Goal: Understand process/instructions: Learn how to perform a task or action

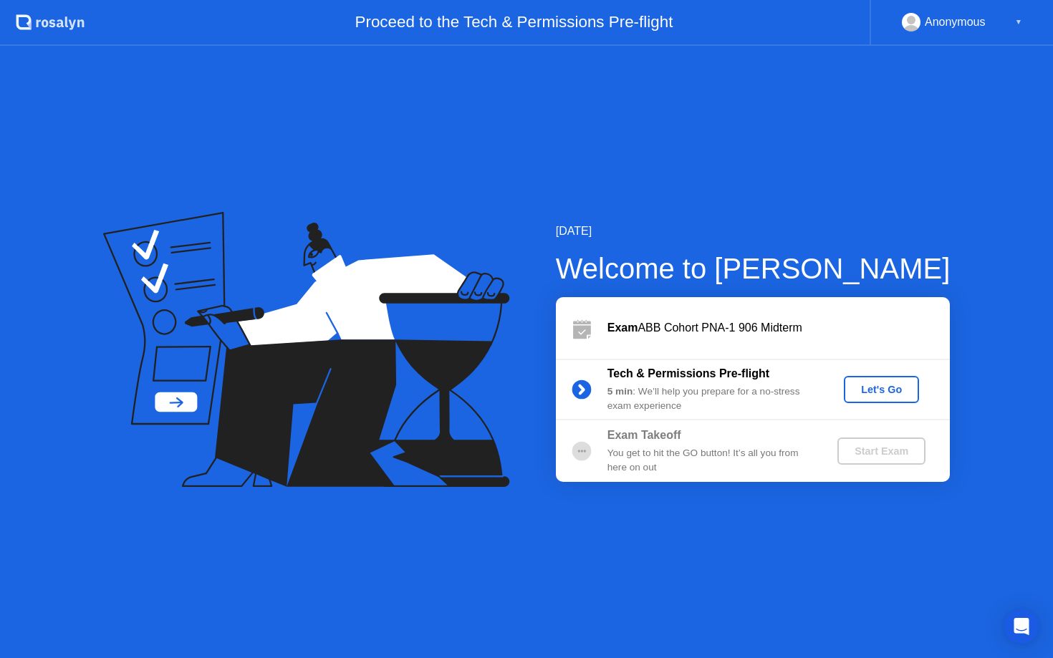
click at [896, 387] on div "Let's Go" at bounding box center [881, 389] width 64 height 11
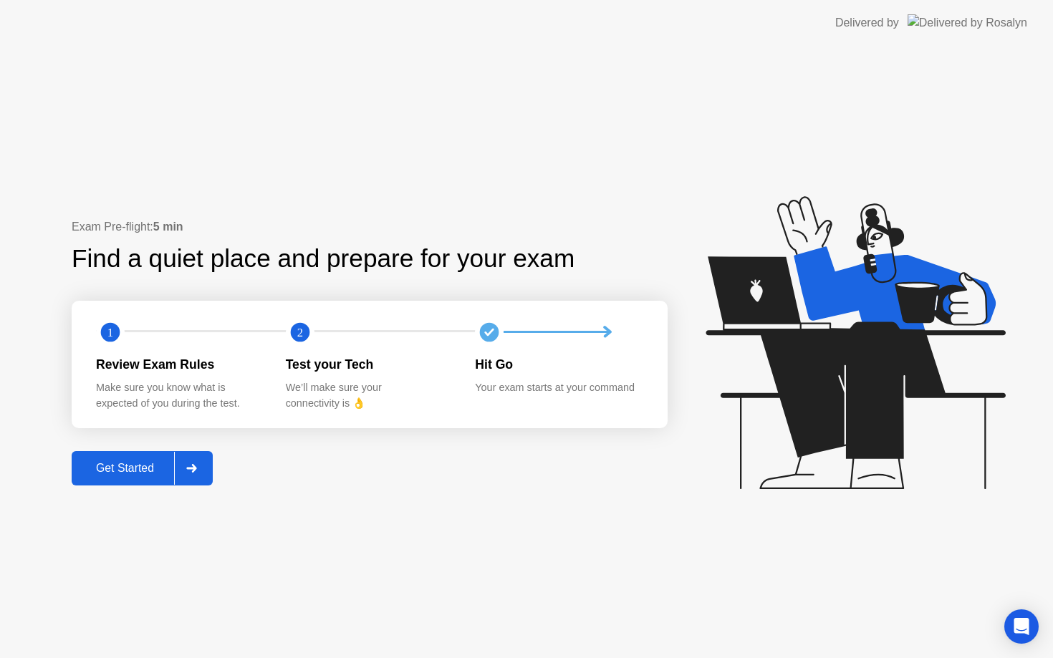
click at [140, 465] on div "Get Started" at bounding box center [125, 468] width 98 height 13
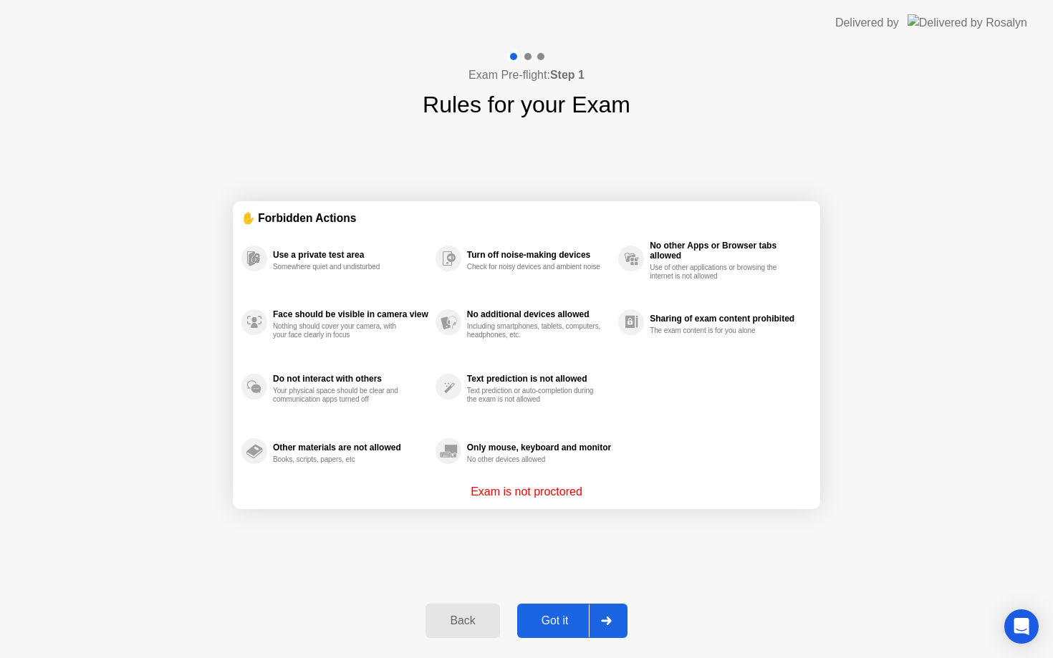
click at [549, 619] on div "Got it" at bounding box center [554, 620] width 67 height 13
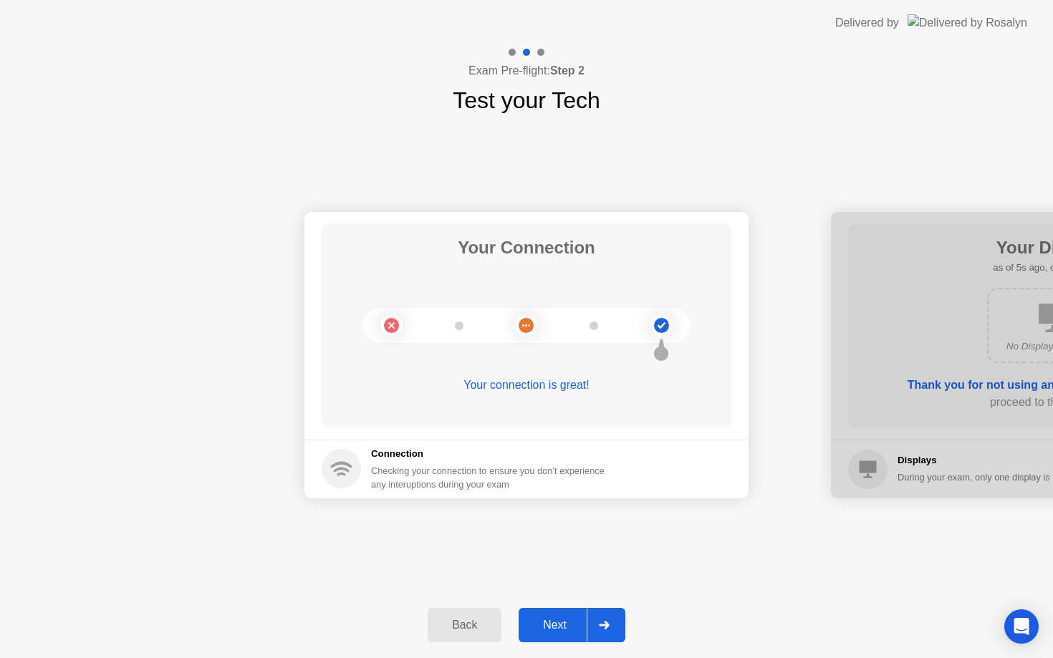
click at [551, 624] on div "Next" at bounding box center [555, 625] width 64 height 13
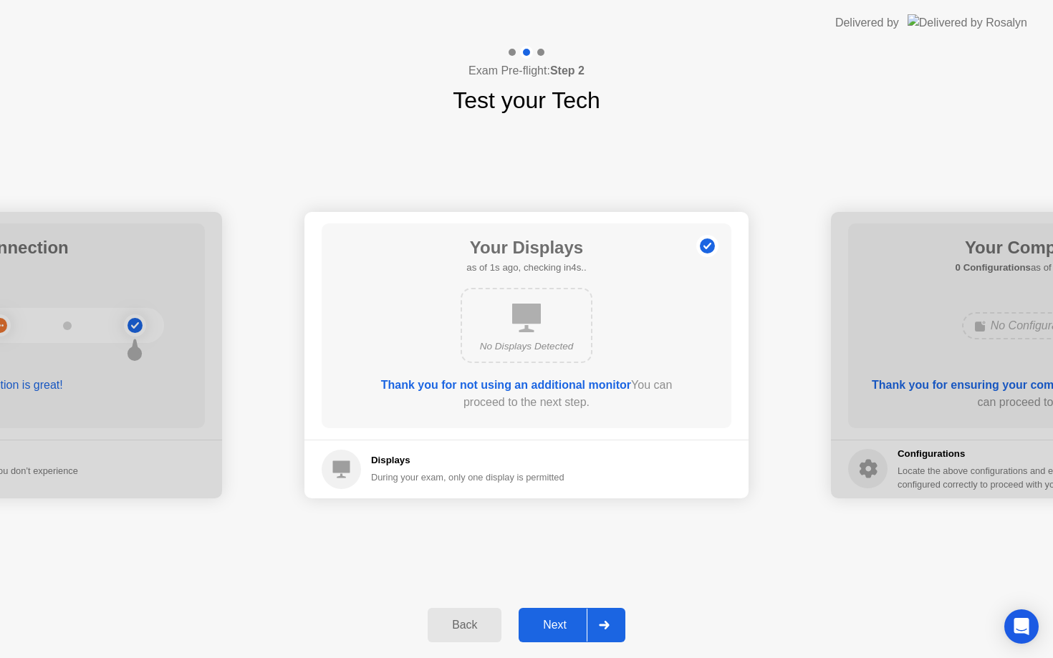
click at [551, 624] on div "Next" at bounding box center [555, 625] width 64 height 13
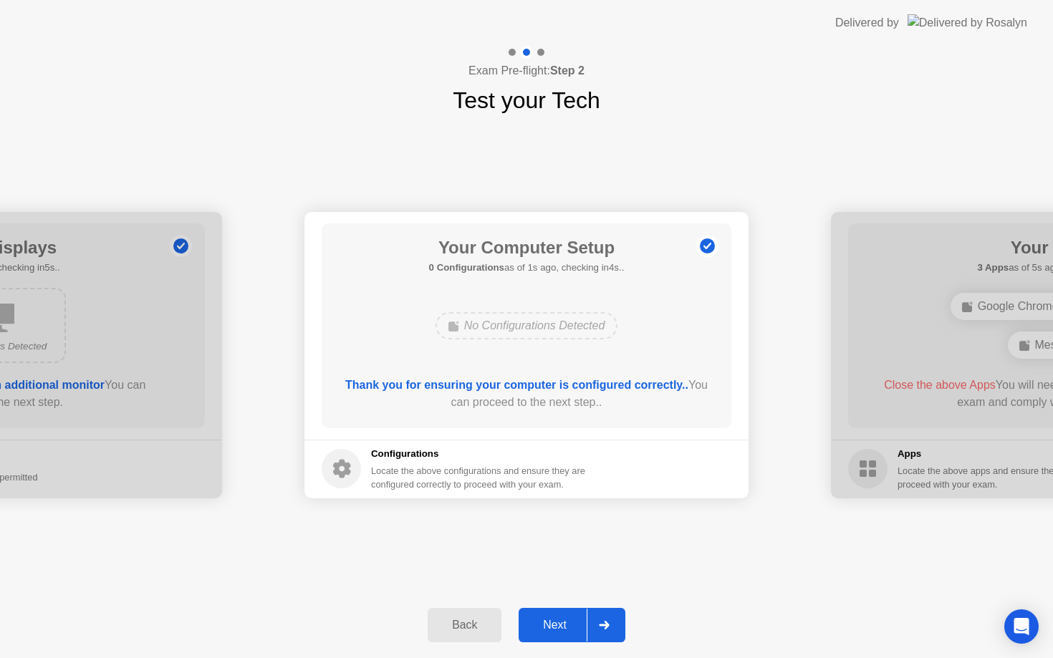
click at [551, 624] on div "Next" at bounding box center [555, 625] width 64 height 13
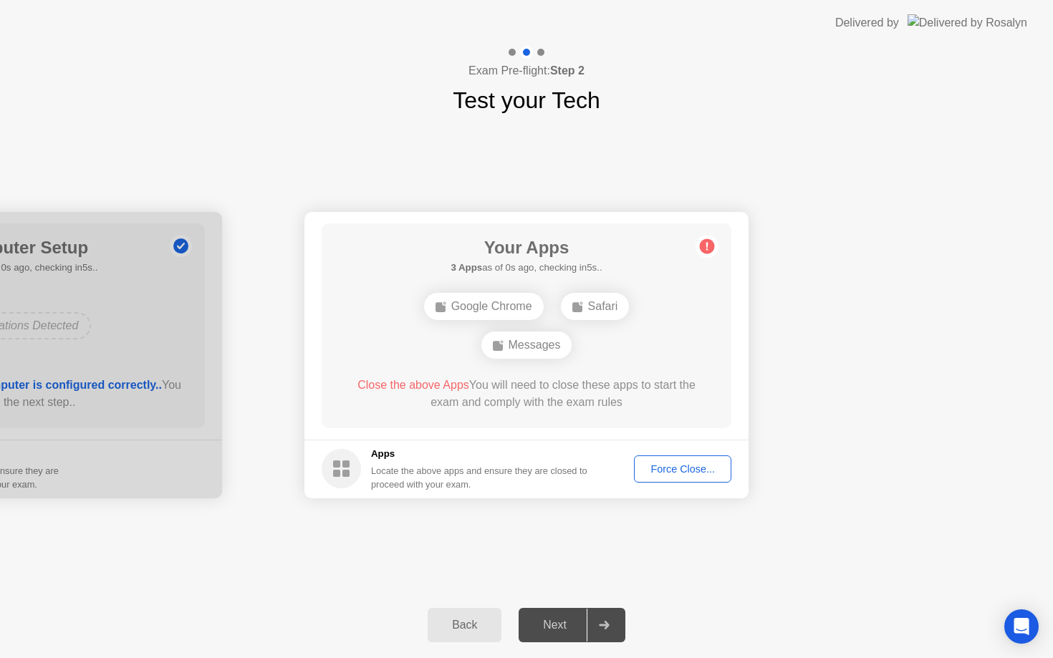
click at [551, 624] on div "Next" at bounding box center [555, 625] width 64 height 13
click at [689, 472] on div "Force Close..." at bounding box center [682, 468] width 87 height 11
click at [703, 470] on div "Force Close..." at bounding box center [682, 468] width 87 height 11
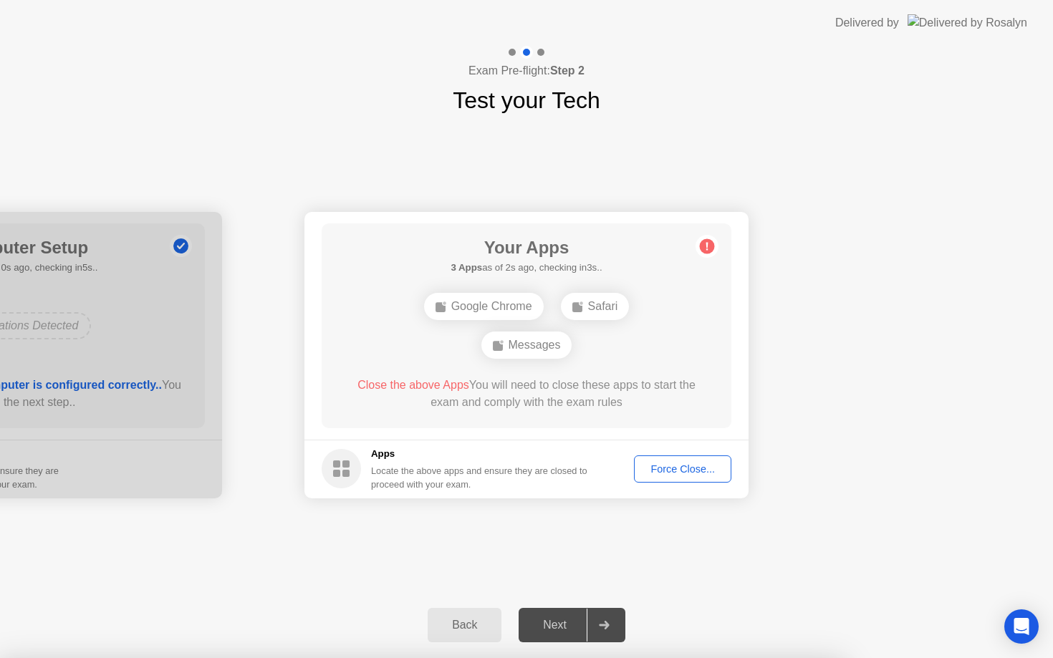
click at [400, 383] on span "Close the above Apps" at bounding box center [413, 385] width 112 height 12
click at [692, 469] on div "Force Close..." at bounding box center [682, 468] width 87 height 11
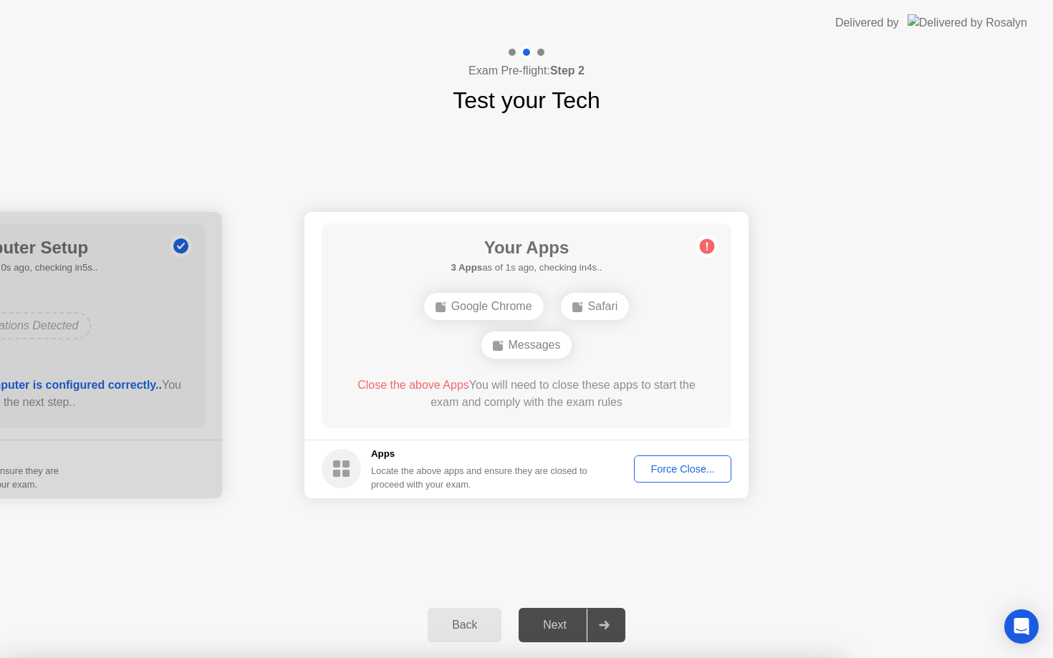
click at [697, 467] on div "Force Close..." at bounding box center [682, 468] width 87 height 11
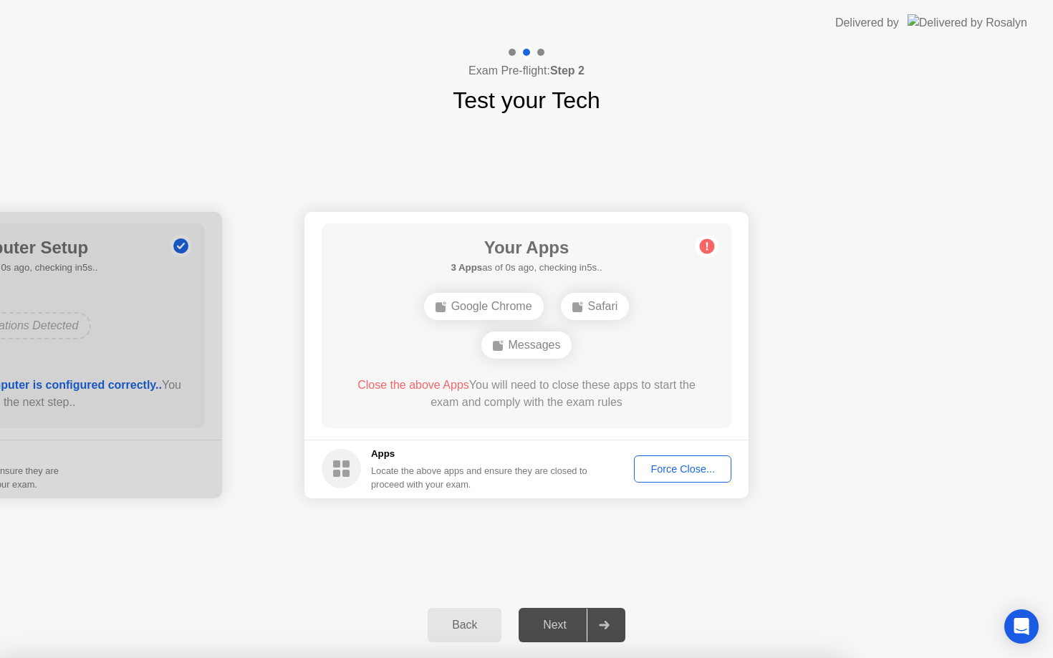
click at [655, 475] on div "Force Close..." at bounding box center [682, 468] width 87 height 11
click at [593, 304] on div "Safari" at bounding box center [595, 306] width 69 height 27
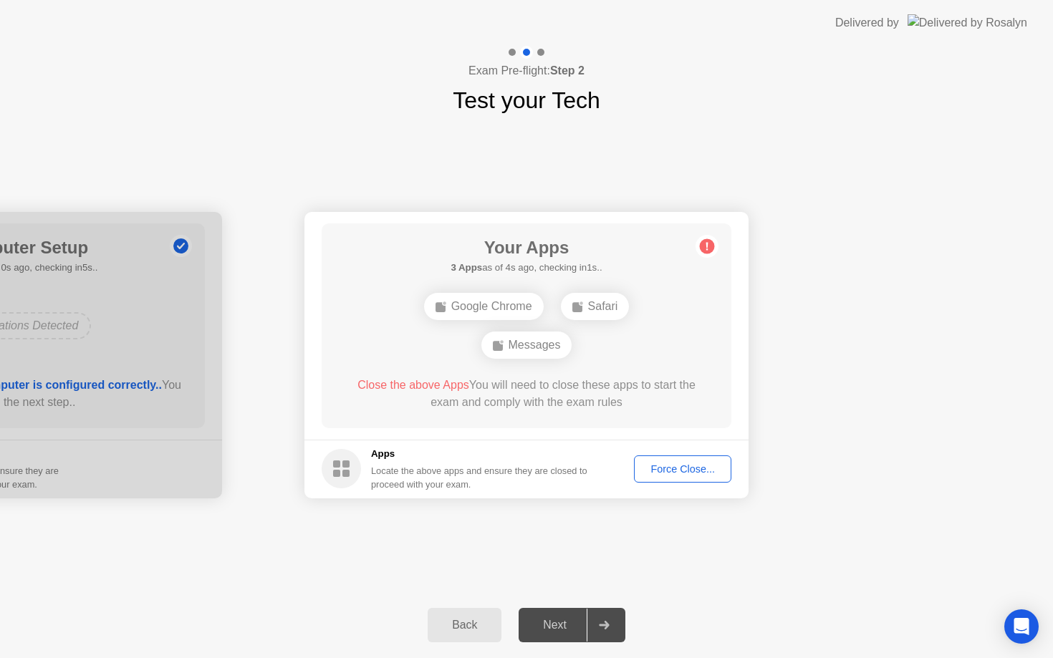
click at [430, 388] on span "Close the above Apps" at bounding box center [413, 385] width 112 height 12
click at [478, 632] on div "Back" at bounding box center [464, 625] width 65 height 13
